Goal: Task Accomplishment & Management: Manage account settings

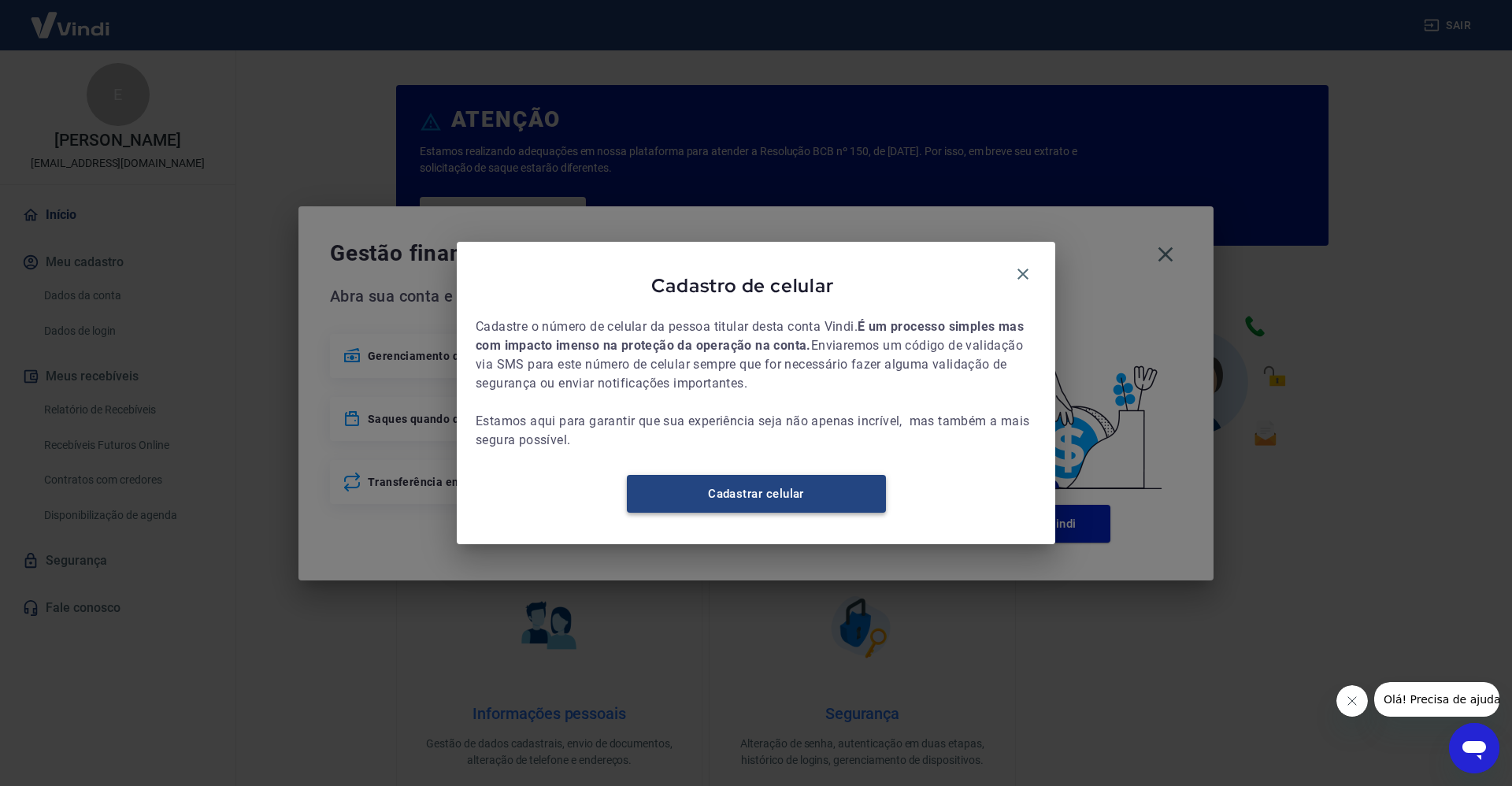
click at [848, 502] on link "Cadastrar celular" at bounding box center [756, 494] width 259 height 38
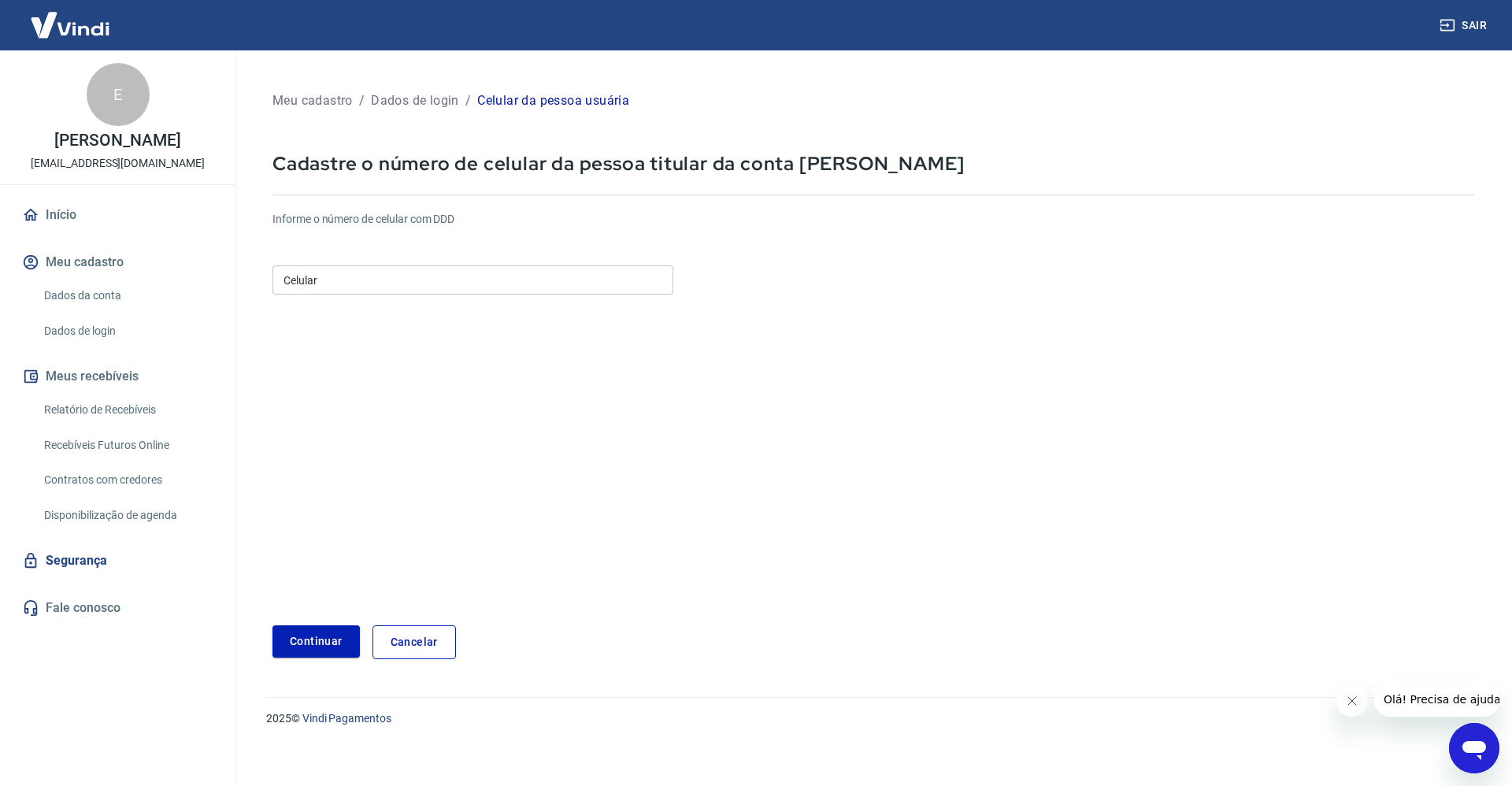
click at [432, 305] on form "Informe o número de celular com DDD Celular Celular Continuar Cancelar" at bounding box center [873, 429] width 1202 height 461
click at [431, 285] on input "Celular" at bounding box center [473, 280] width 401 height 29
type input "[PHONE_NUMBER]"
click at [301, 636] on button "Continuar" at bounding box center [316, 641] width 88 height 32
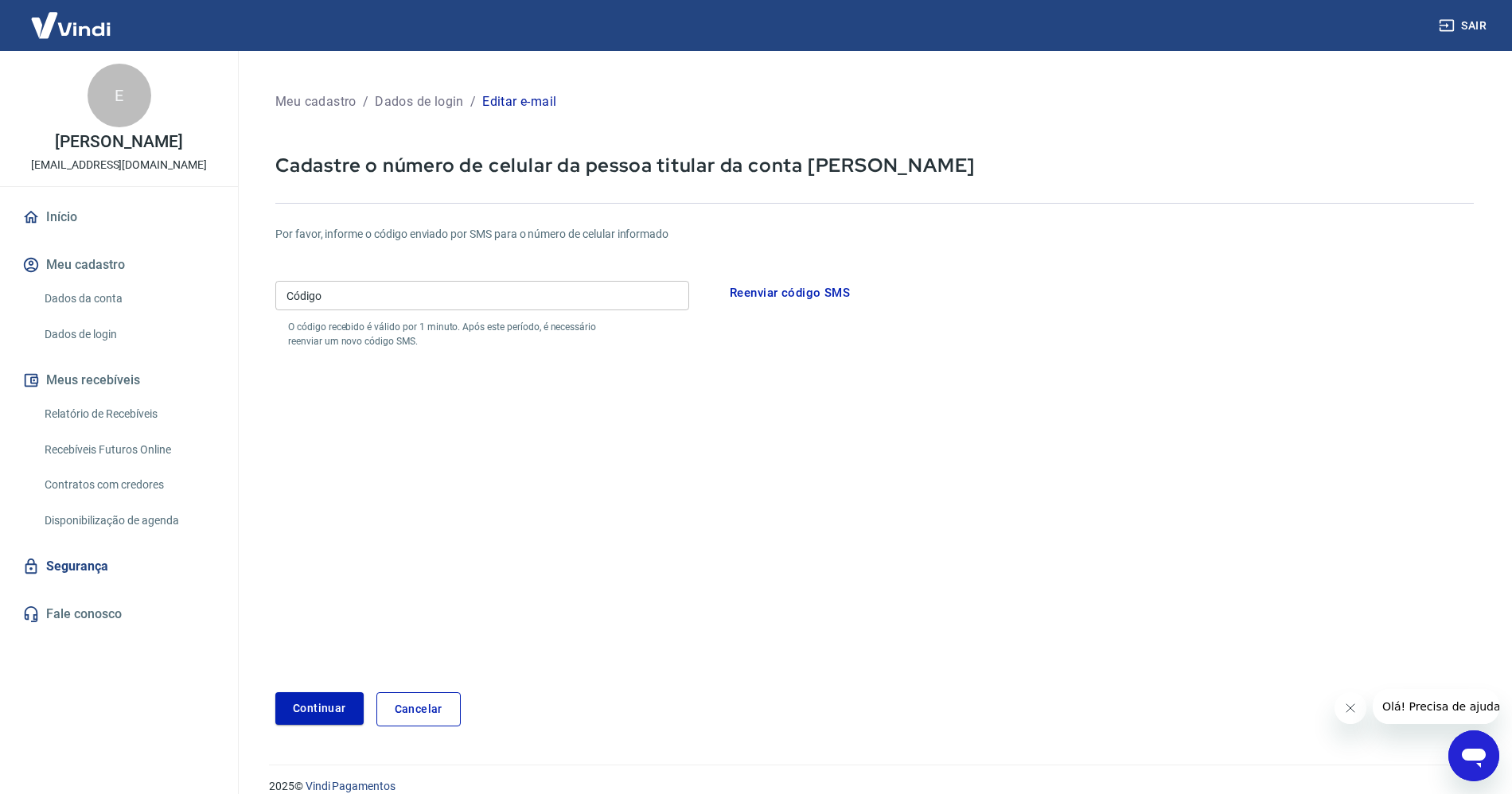
click at [482, 310] on div "Código Código O código recebido é válido por 1 minuto. Após este período, é nec…" at bounding box center [482, 311] width 414 height 74
click at [450, 290] on input "Código" at bounding box center [482, 295] width 414 height 29
type input "793237"
click at [316, 723] on button "Continuar" at bounding box center [319, 708] width 89 height 33
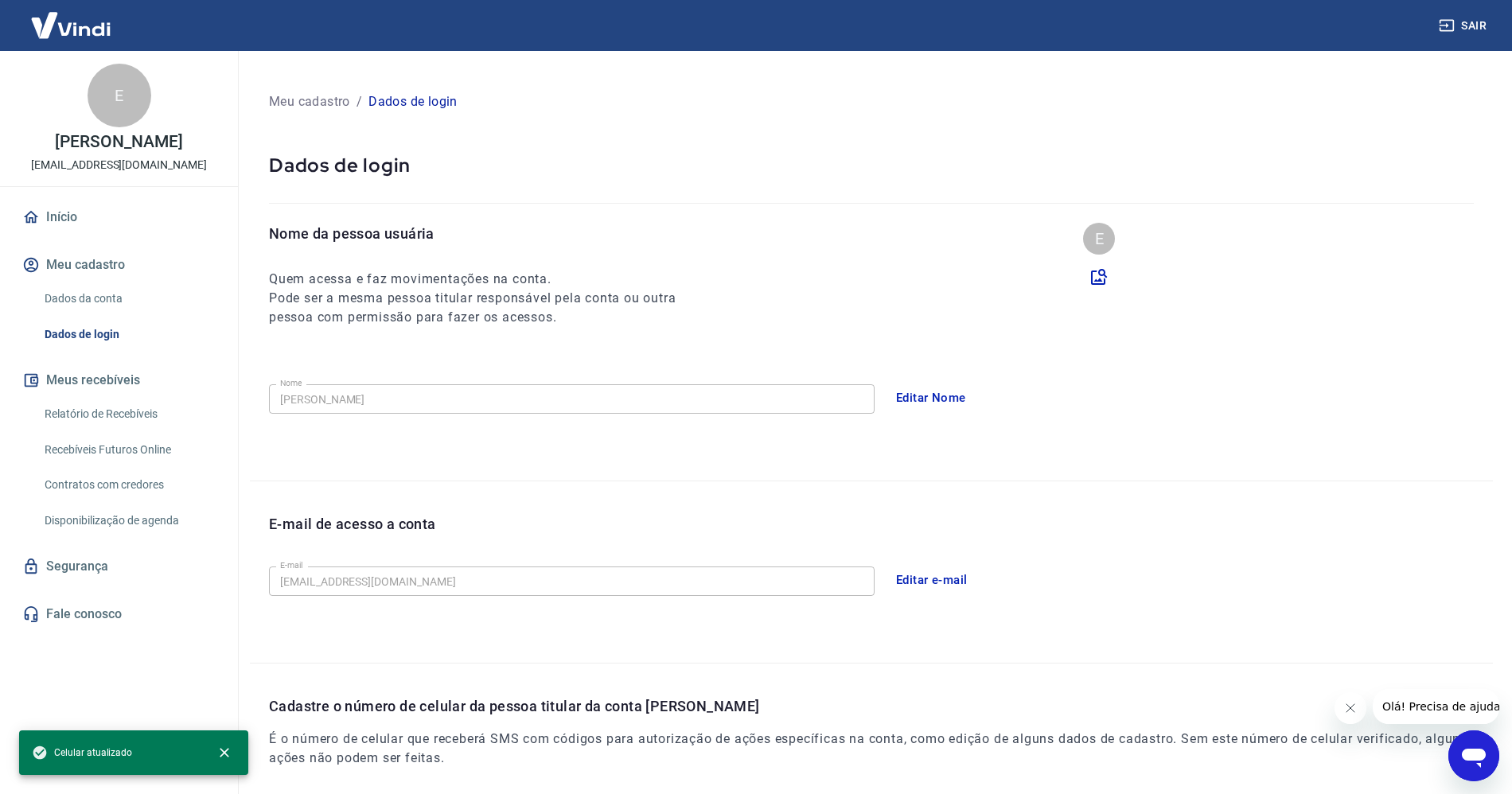
click at [365, 384] on div "Nome da pessoa usuária Quem acessa e faz movimentações na conta. Pode ser a mes…" at bounding box center [871, 351] width 1243 height 257
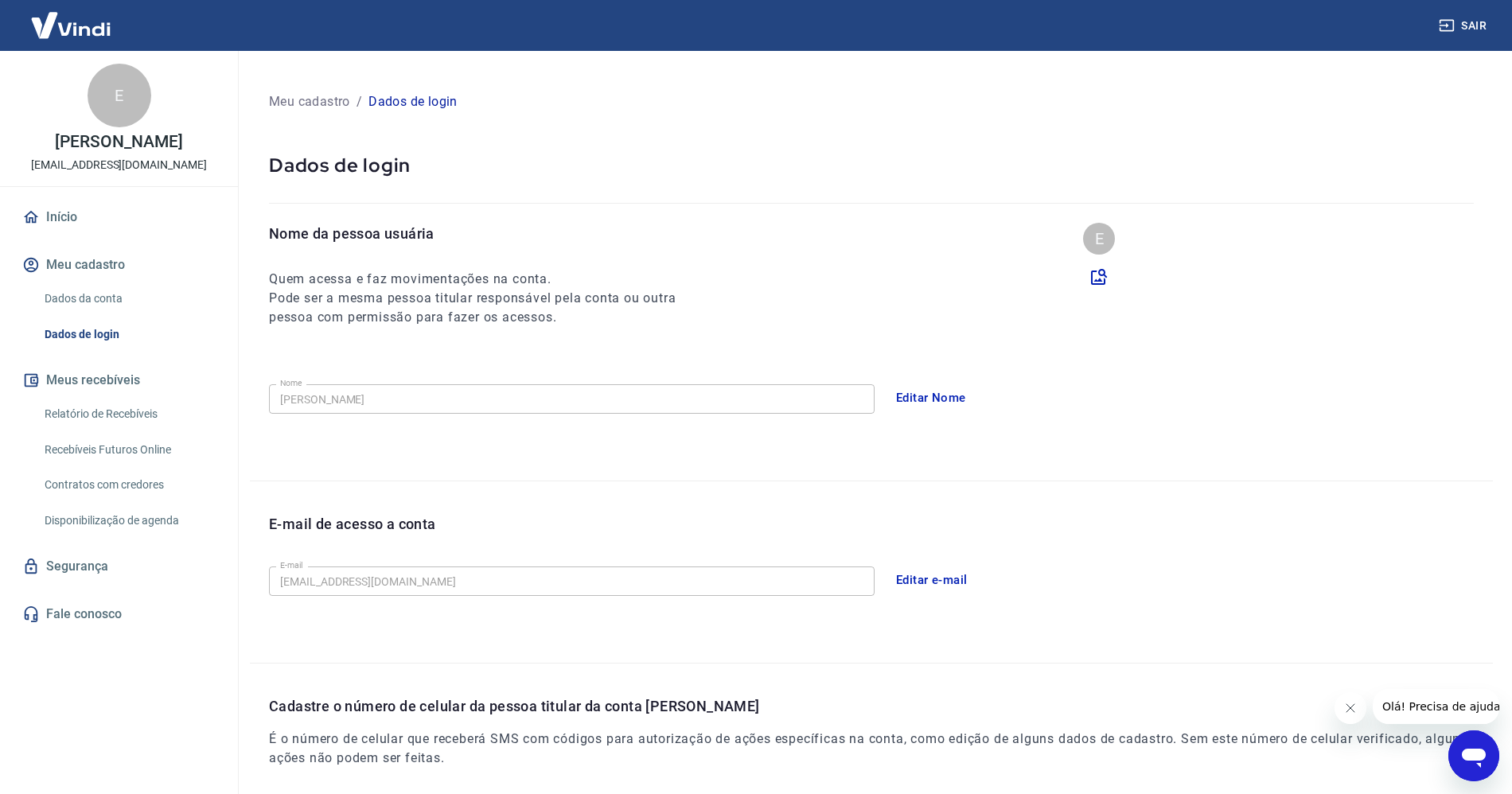
click at [495, 372] on div "Nome da pessoa usuária Quem acessa e faz movimentações na conta. Pode ser a mes…" at bounding box center [871, 351] width 1243 height 257
click at [437, 156] on p "Dados de login" at bounding box center [871, 165] width 1205 height 24
click at [64, 214] on link "Início" at bounding box center [119, 217] width 200 height 35
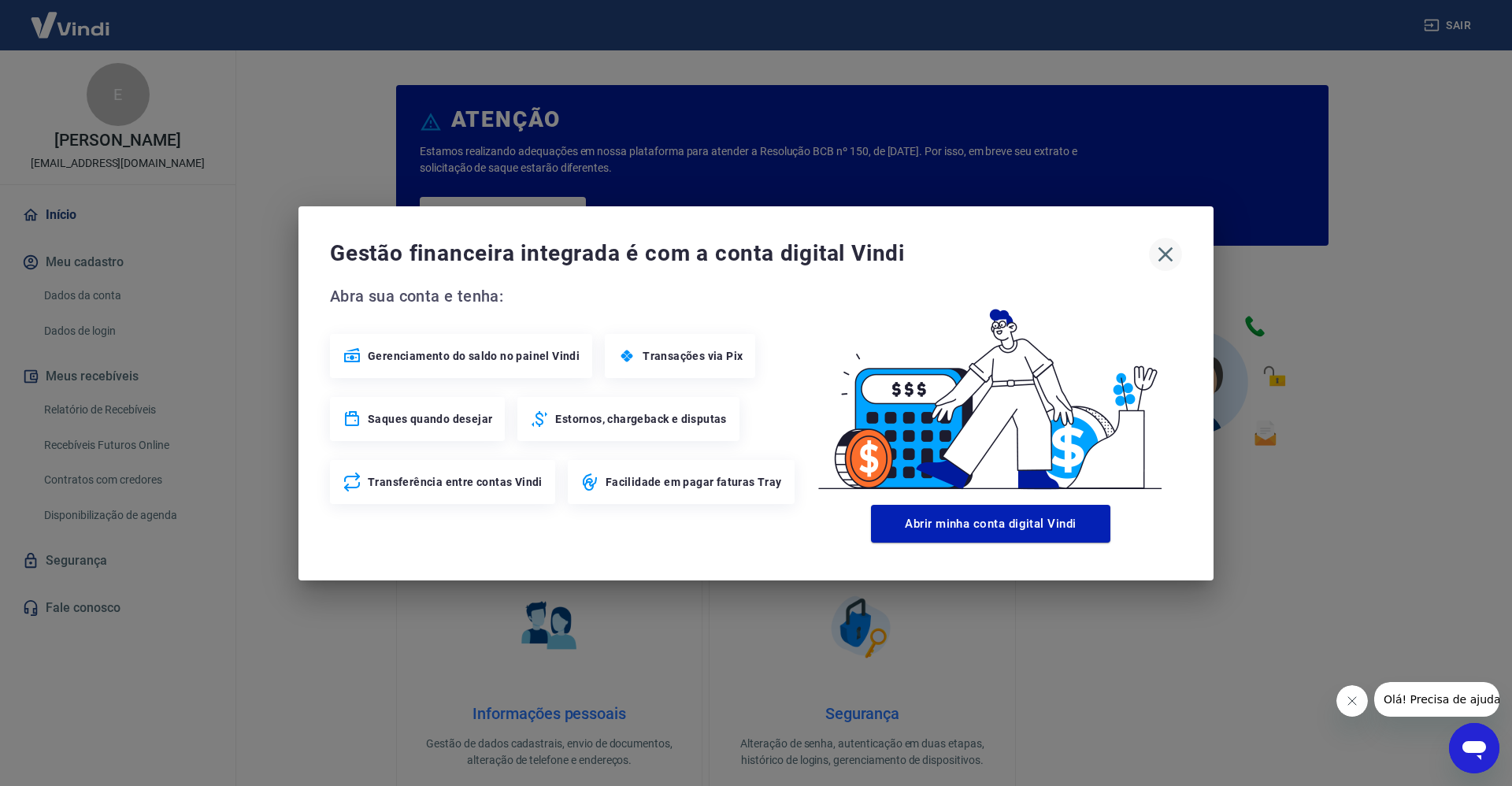
click at [1165, 243] on icon "button" at bounding box center [1165, 254] width 25 height 25
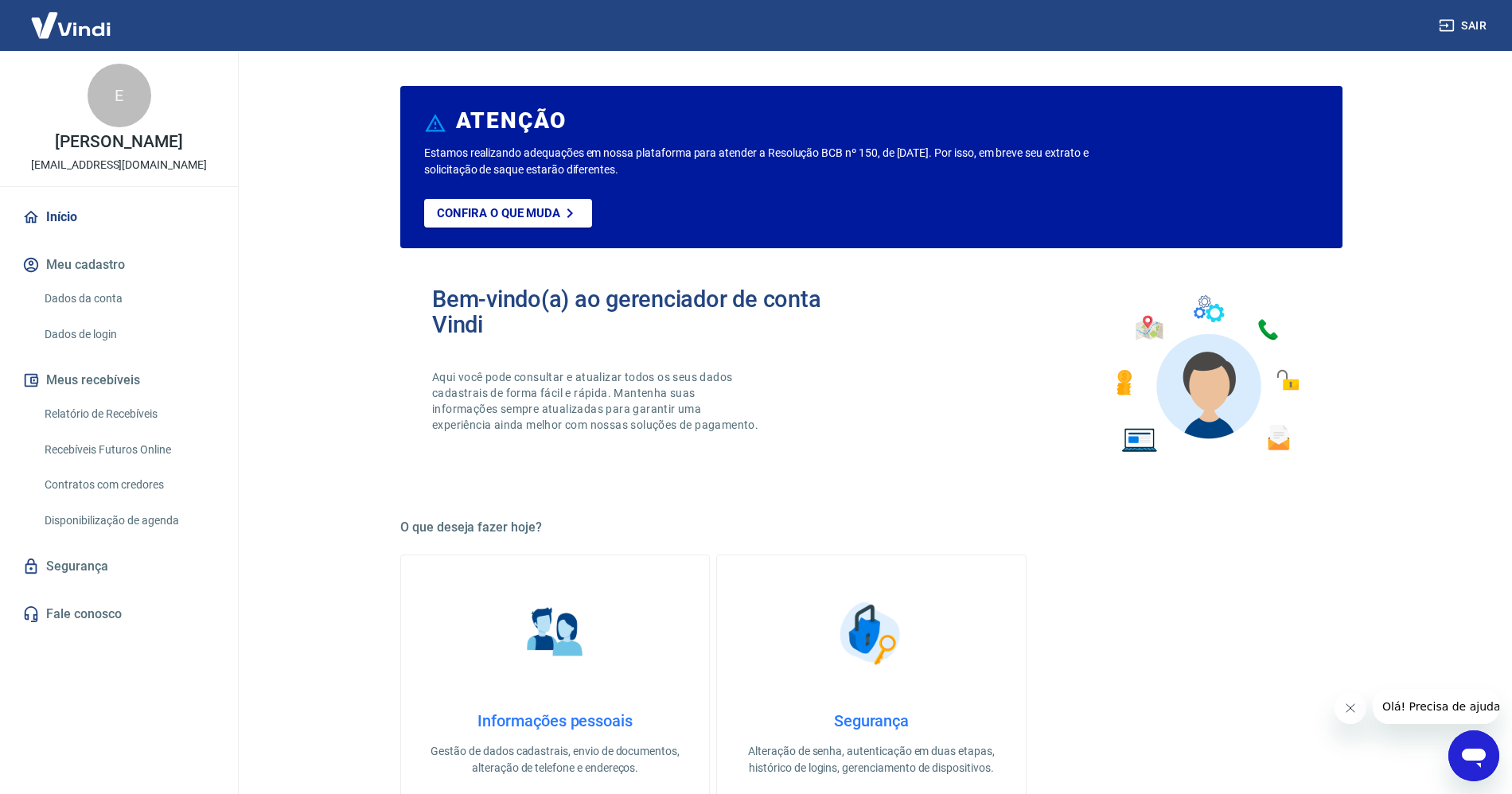
click at [78, 608] on link "Fale conosco" at bounding box center [119, 614] width 200 height 35
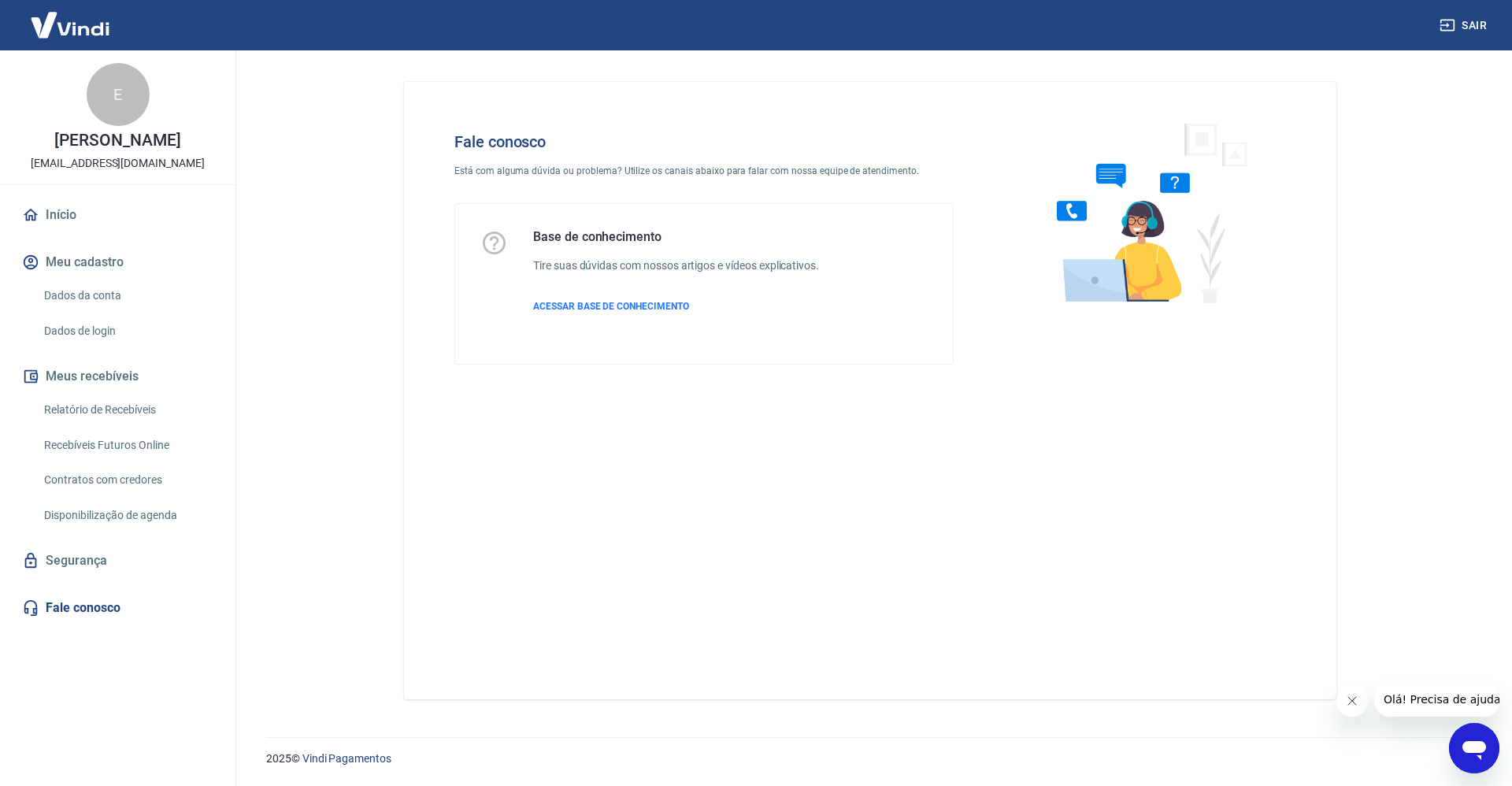
click at [641, 291] on div "Base de conhecimento Tire suas dúvidas com nossos artigos e vídeos explicativos…" at bounding box center [675, 284] width 286 height 109
click at [638, 310] on span "ACESSAR BASE DE CONHECIMENTO" at bounding box center [611, 306] width 156 height 11
click at [77, 206] on link "Início" at bounding box center [118, 215] width 198 height 35
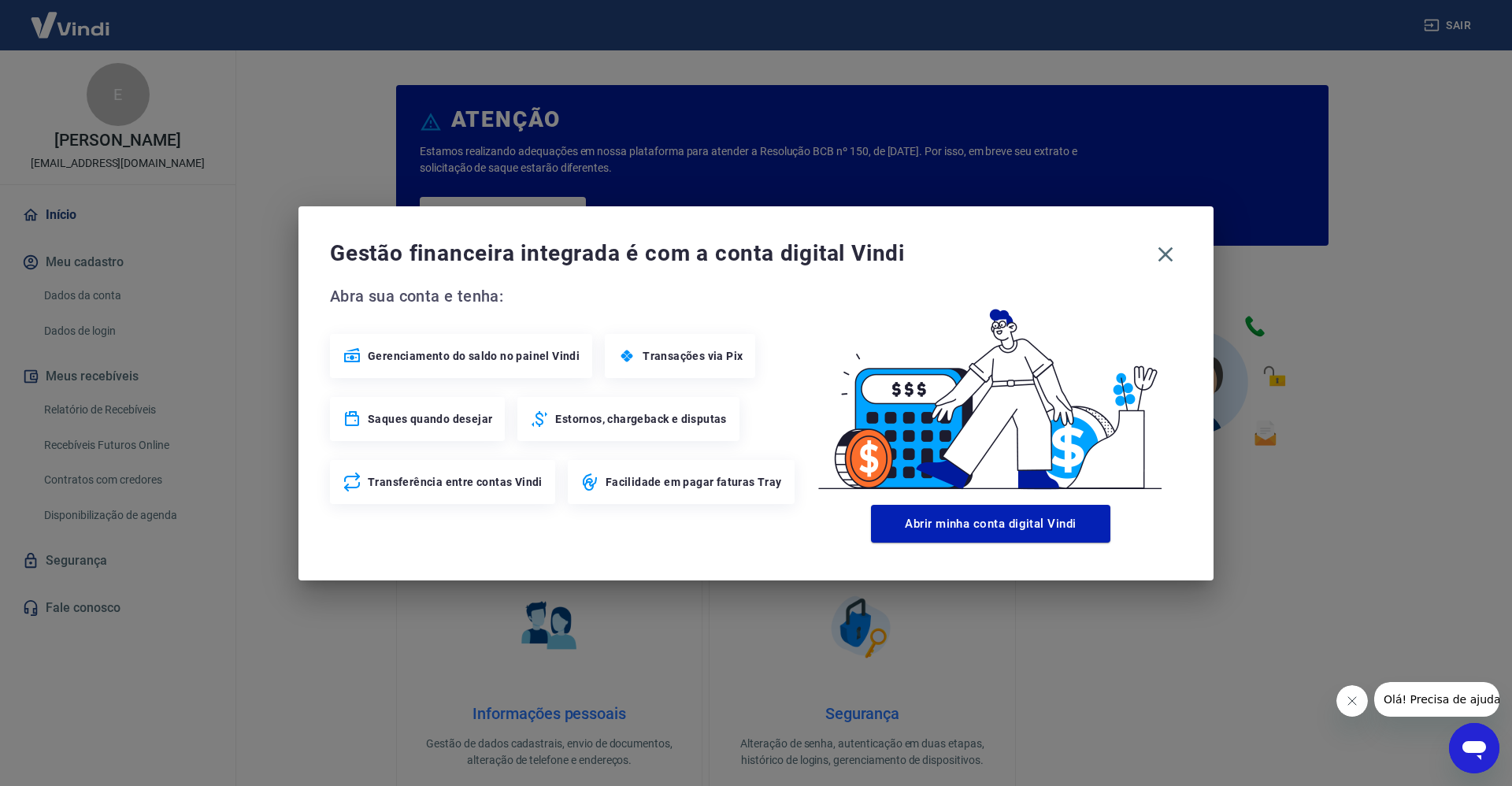
click at [1164, 235] on div "Gestão financeira integrada é com a conta digital Vindi Abra sua conta e tenha:…" at bounding box center [756, 393] width 915 height 374
click at [1164, 249] on icon "button" at bounding box center [1165, 254] width 25 height 25
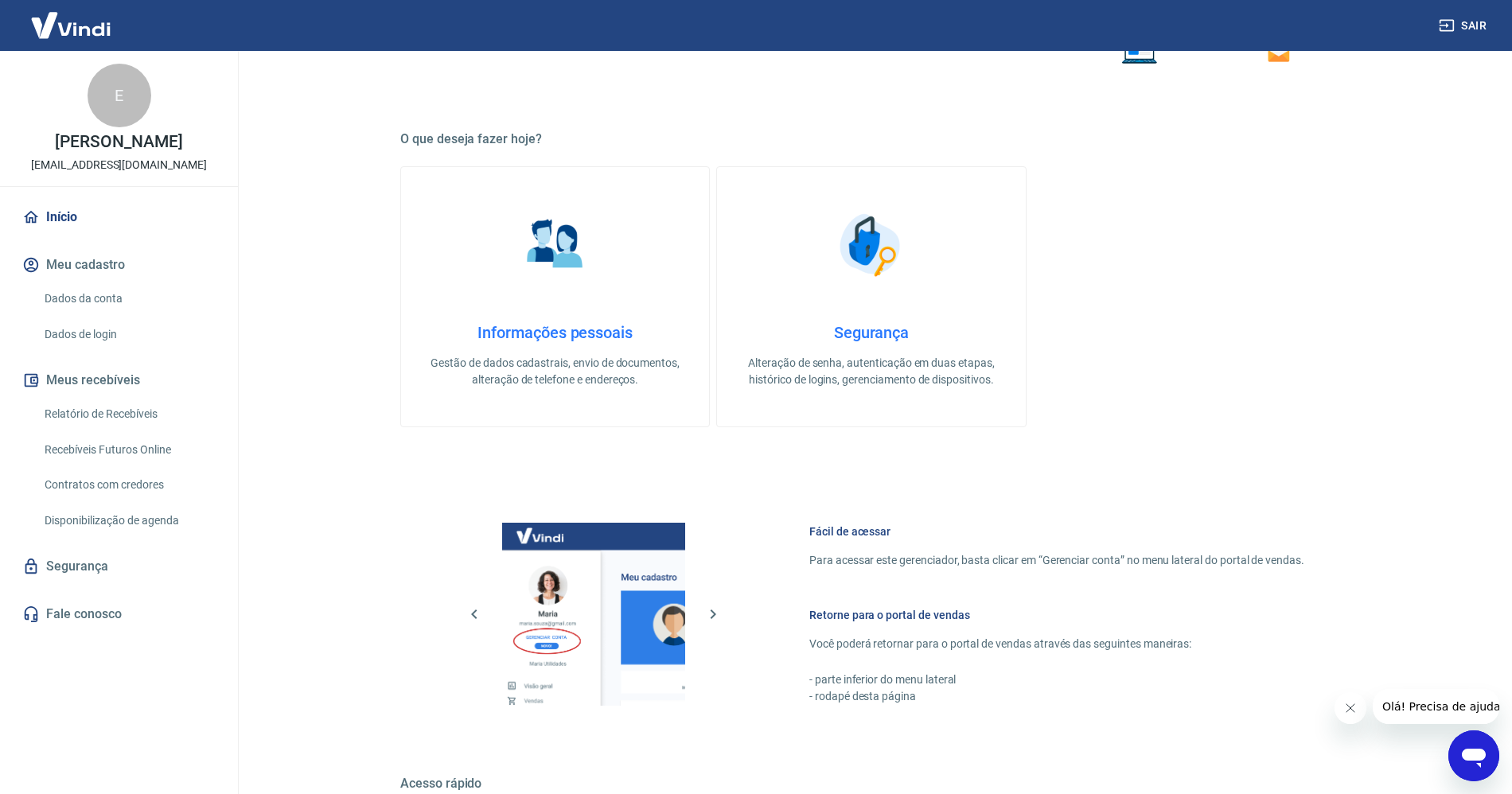
scroll to position [612, 0]
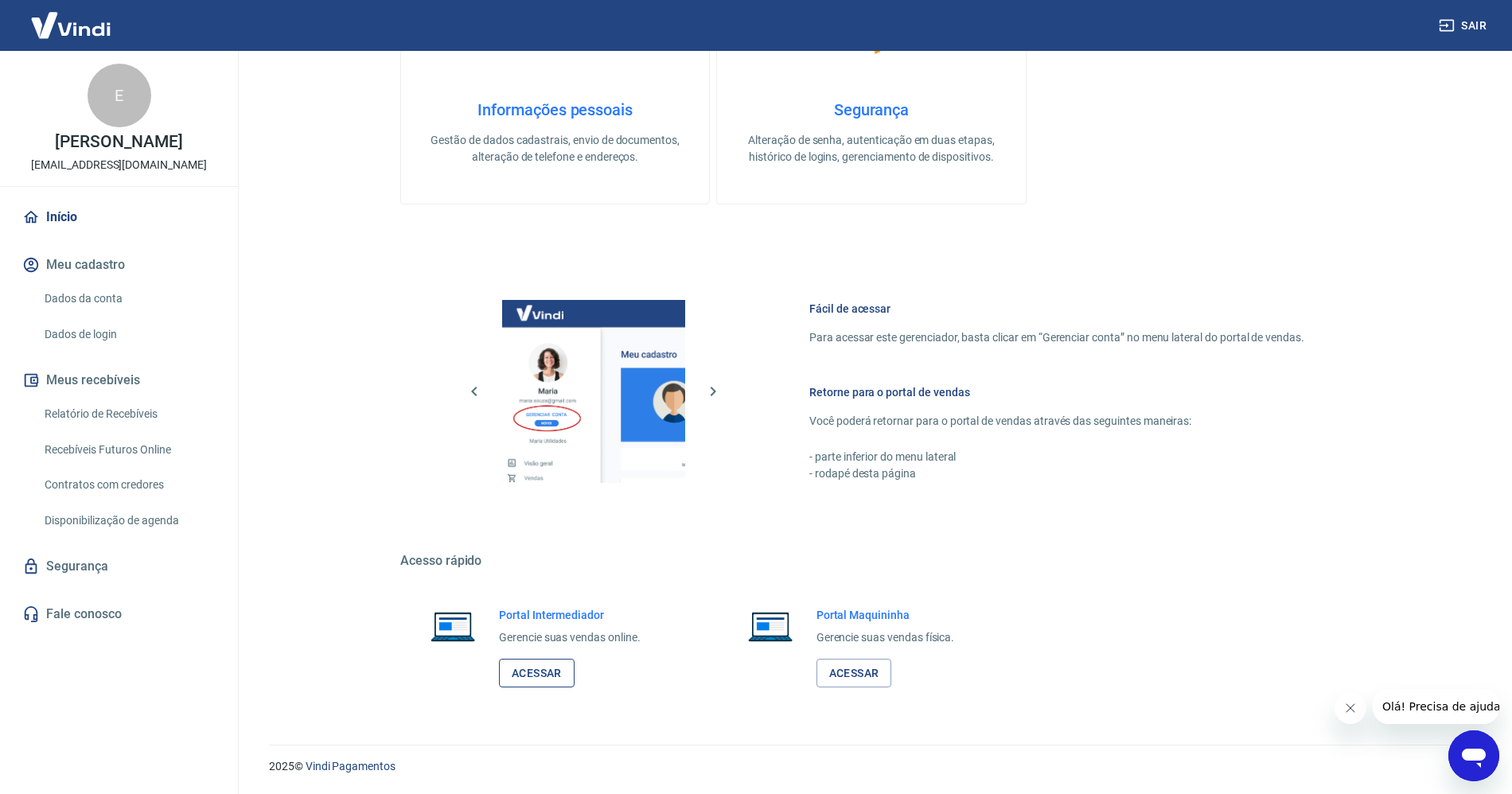
click at [506, 682] on link "Acessar" at bounding box center [537, 673] width 75 height 29
